Goal: Task Accomplishment & Management: Use online tool/utility

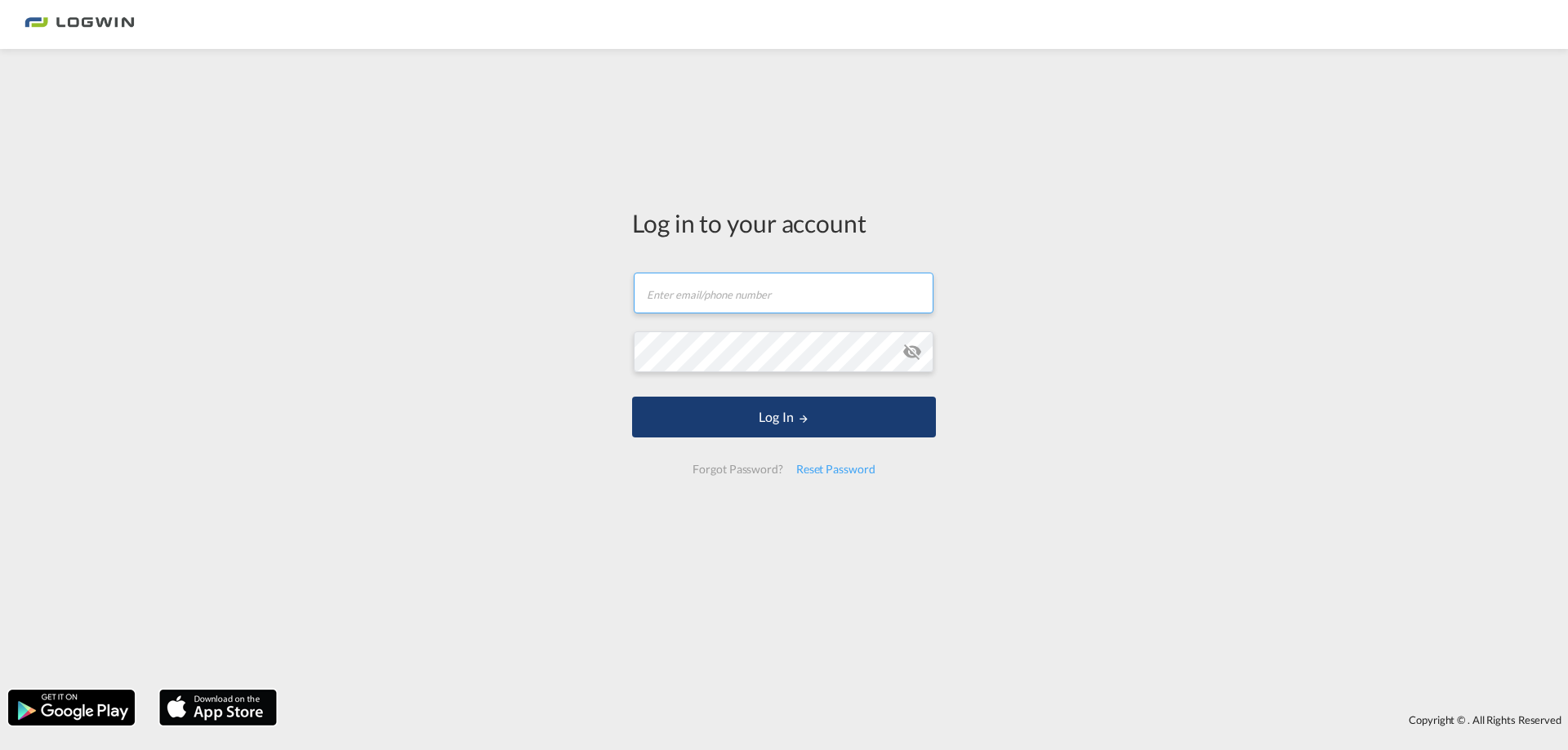
type input "[PERSON_NAME][EMAIL_ADDRESS][DOMAIN_NAME]"
click at [773, 428] on button "Log In" at bounding box center [784, 417] width 304 height 41
